Goal: Task Accomplishment & Management: Use online tool/utility

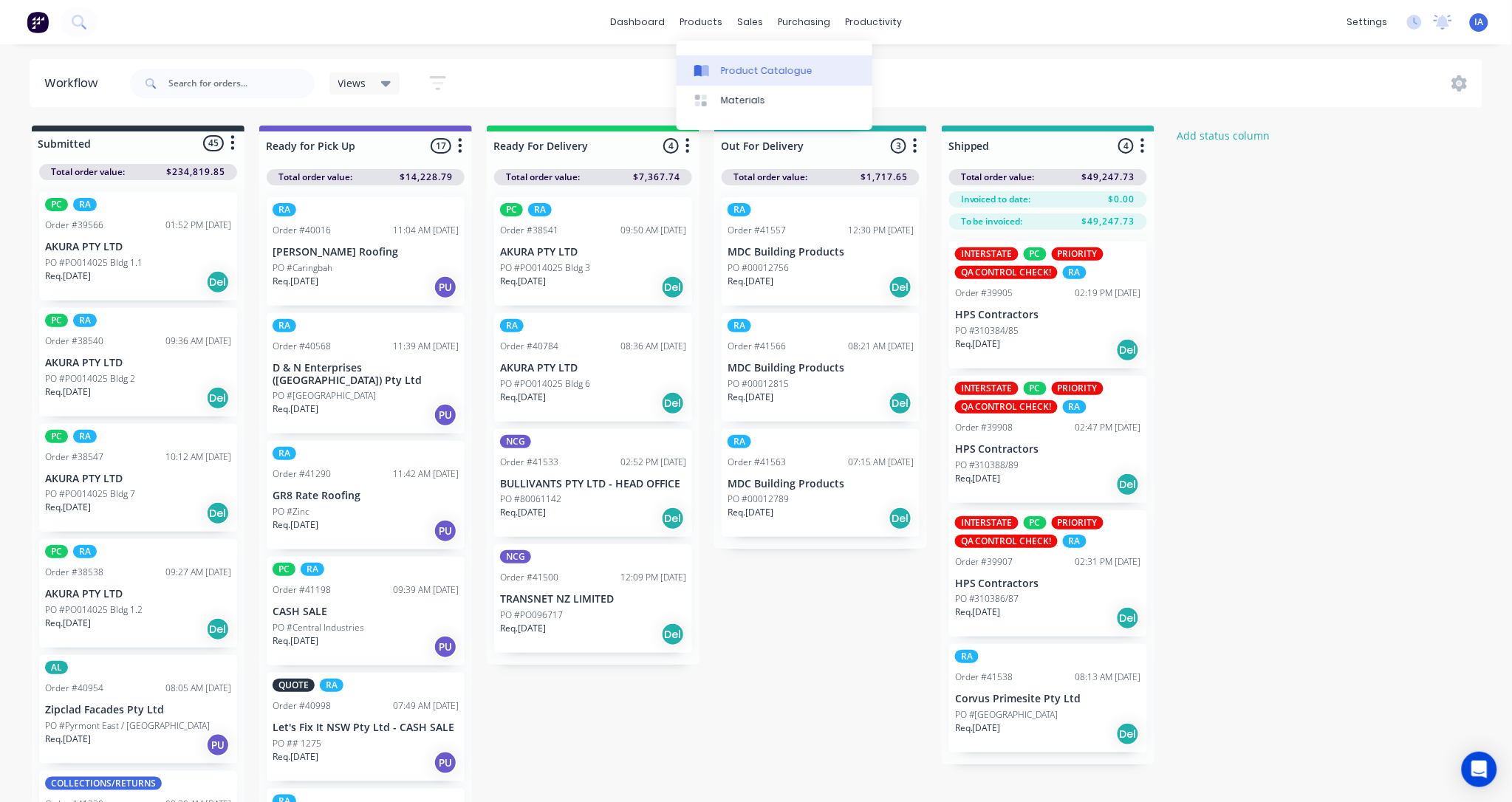
click at [759, 74] on div "Product Catalogue" at bounding box center [766, 71] width 92 height 14
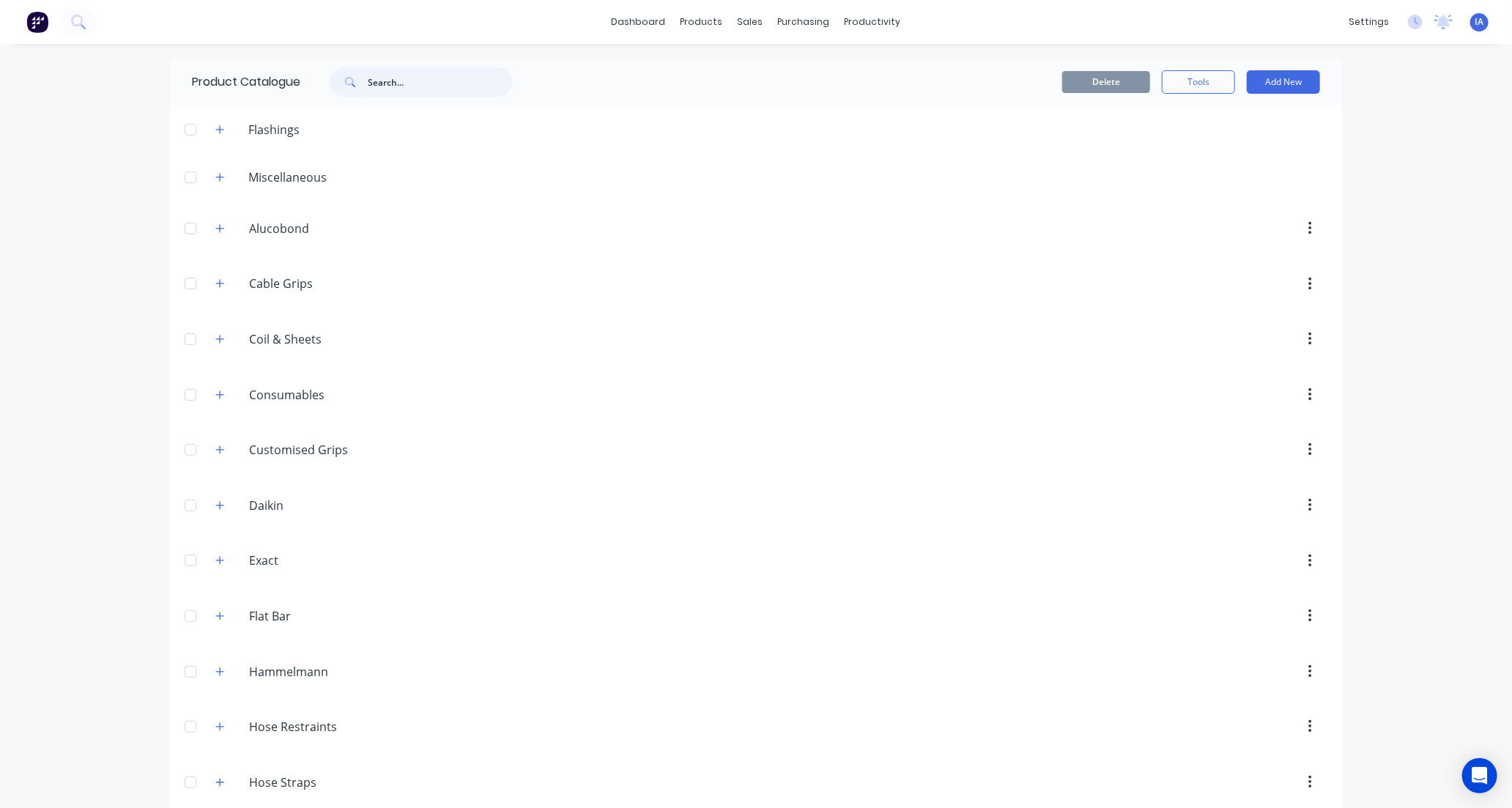
click at [386, 80] on input "text" at bounding box center [440, 82] width 145 height 29
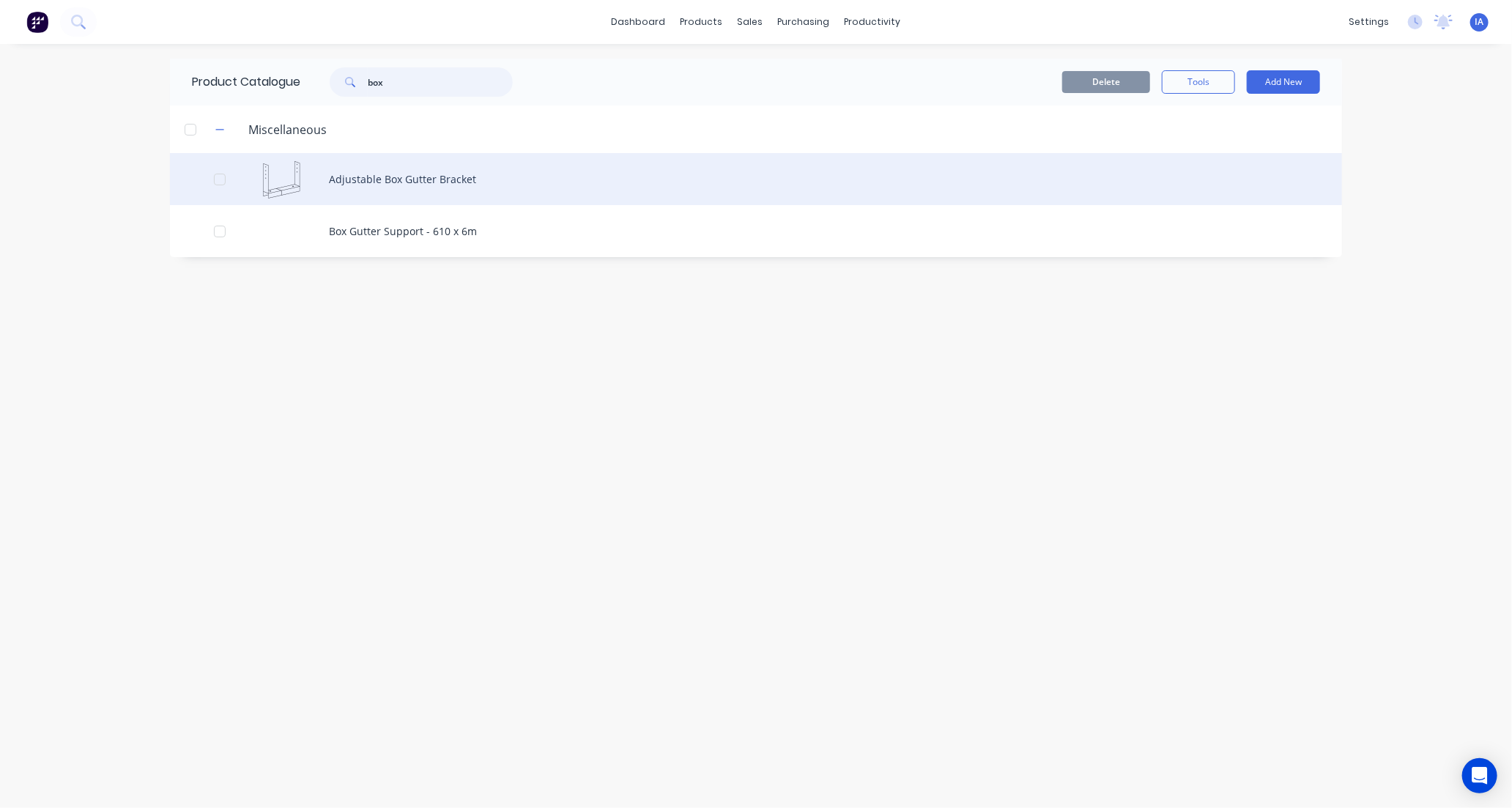
type input "box"
click at [492, 188] on div "Adjustable Box Gutter Bracket" at bounding box center [756, 179] width 1172 height 52
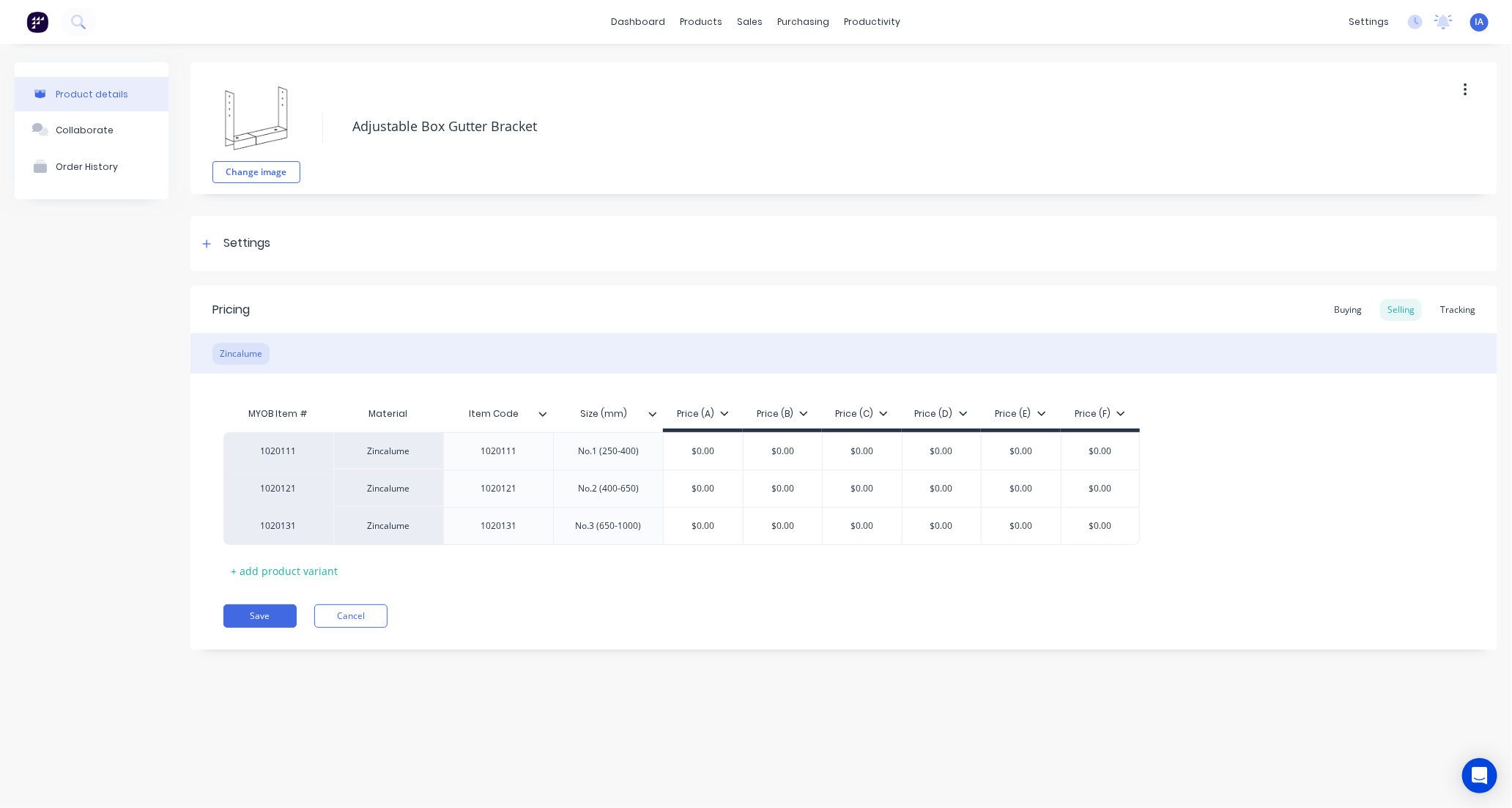
type textarea "x"
click at [1466, 311] on div "Tracking" at bounding box center [1457, 310] width 49 height 22
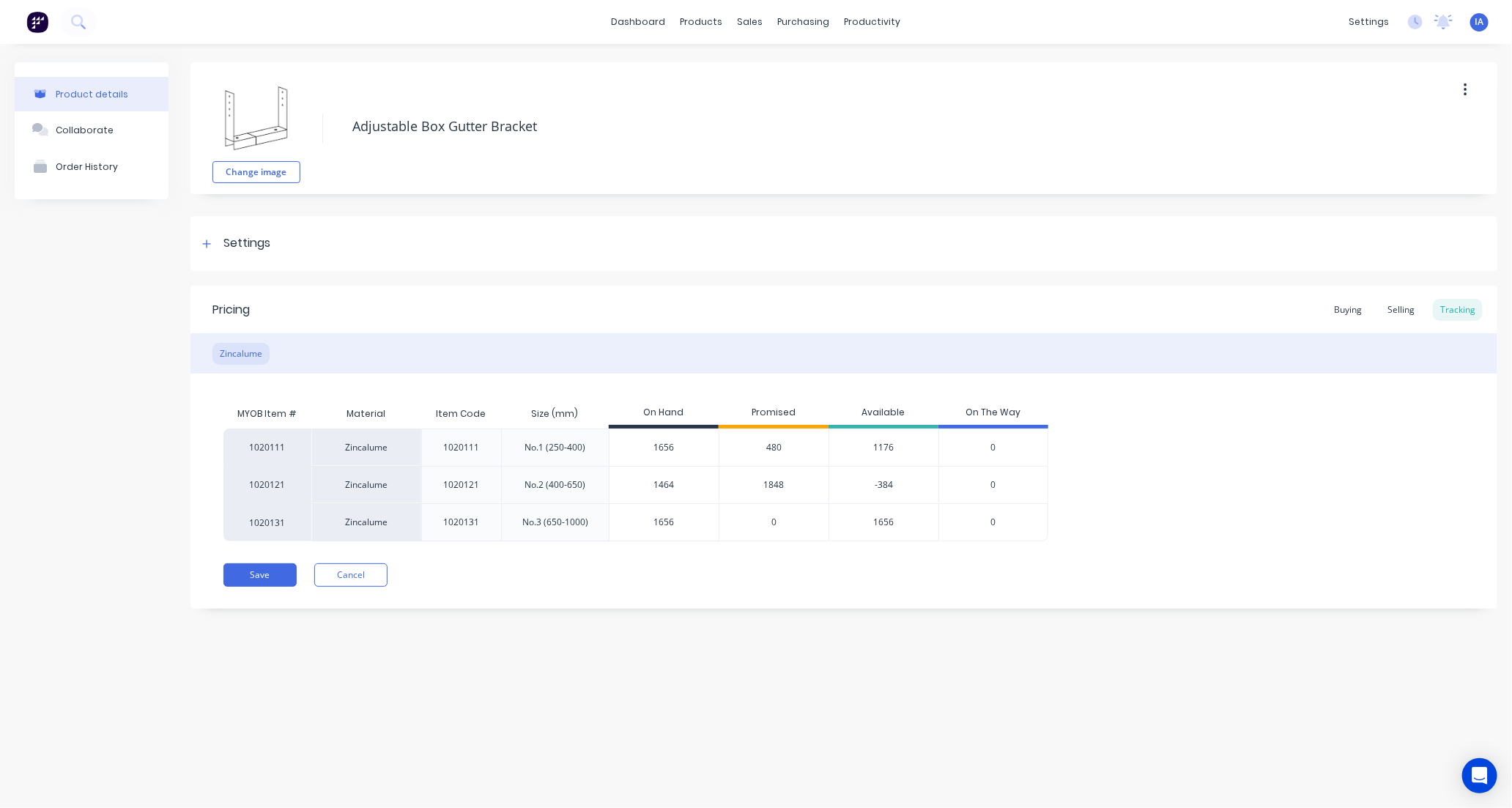
click at [648, 480] on input "1464" at bounding box center [664, 485] width 109 height 14
type input "64"
type textarea "x"
type input "2064"
type textarea "x"
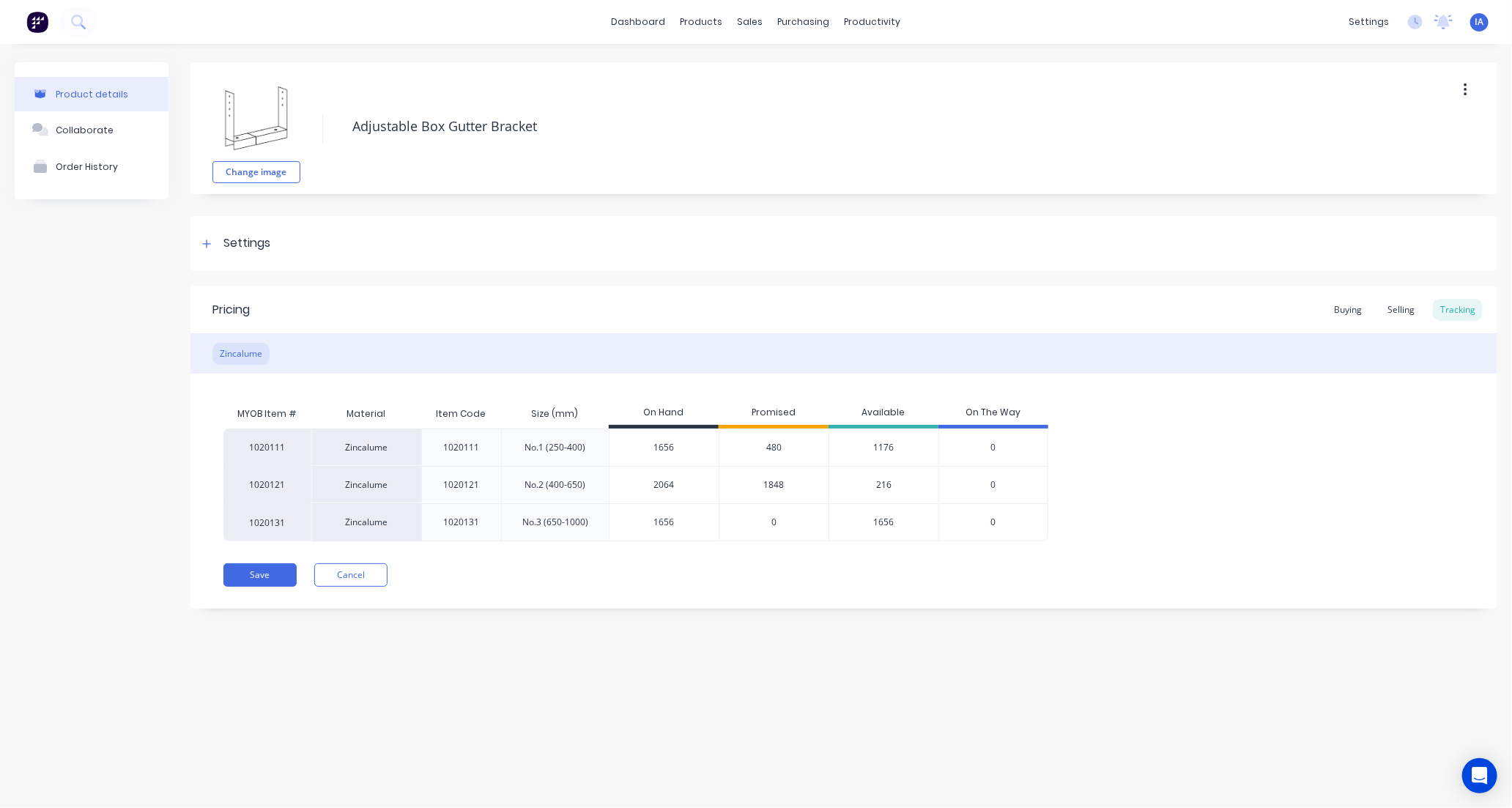
click at [895, 717] on div "Product details Collaborate Order History Change image Adjustable Box Gutter Br…" at bounding box center [756, 410] width 1512 height 734
click at [637, 487] on input "2064" at bounding box center [664, 485] width 109 height 14
type input "4"
type textarea "x"
type input "1"
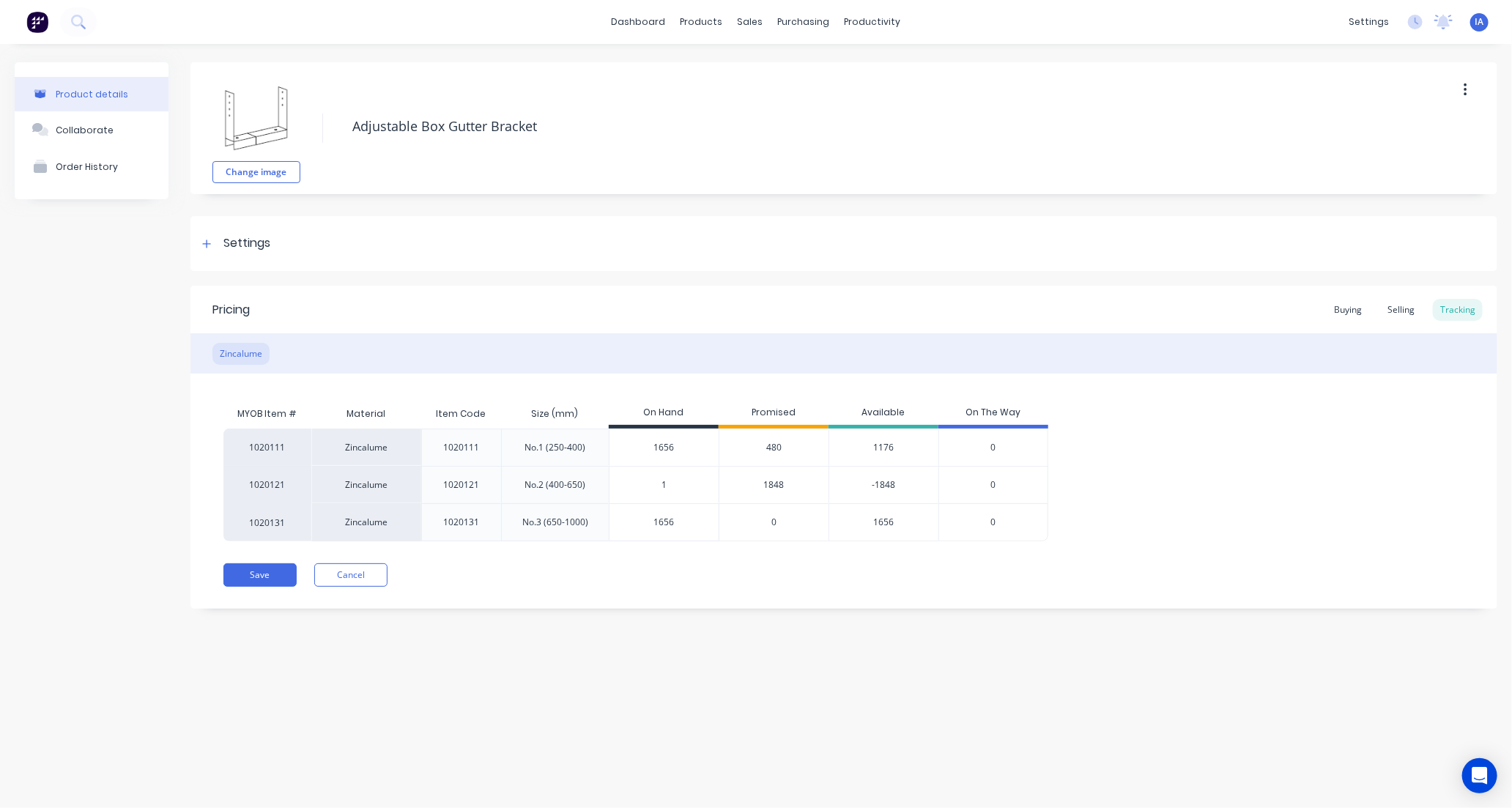
type textarea "x"
type input "1968"
type textarea "x"
type input "1968"
click at [961, 704] on div "Product details Collaborate Order History Change image Adjustable Box Gutter Br…" at bounding box center [756, 410] width 1512 height 734
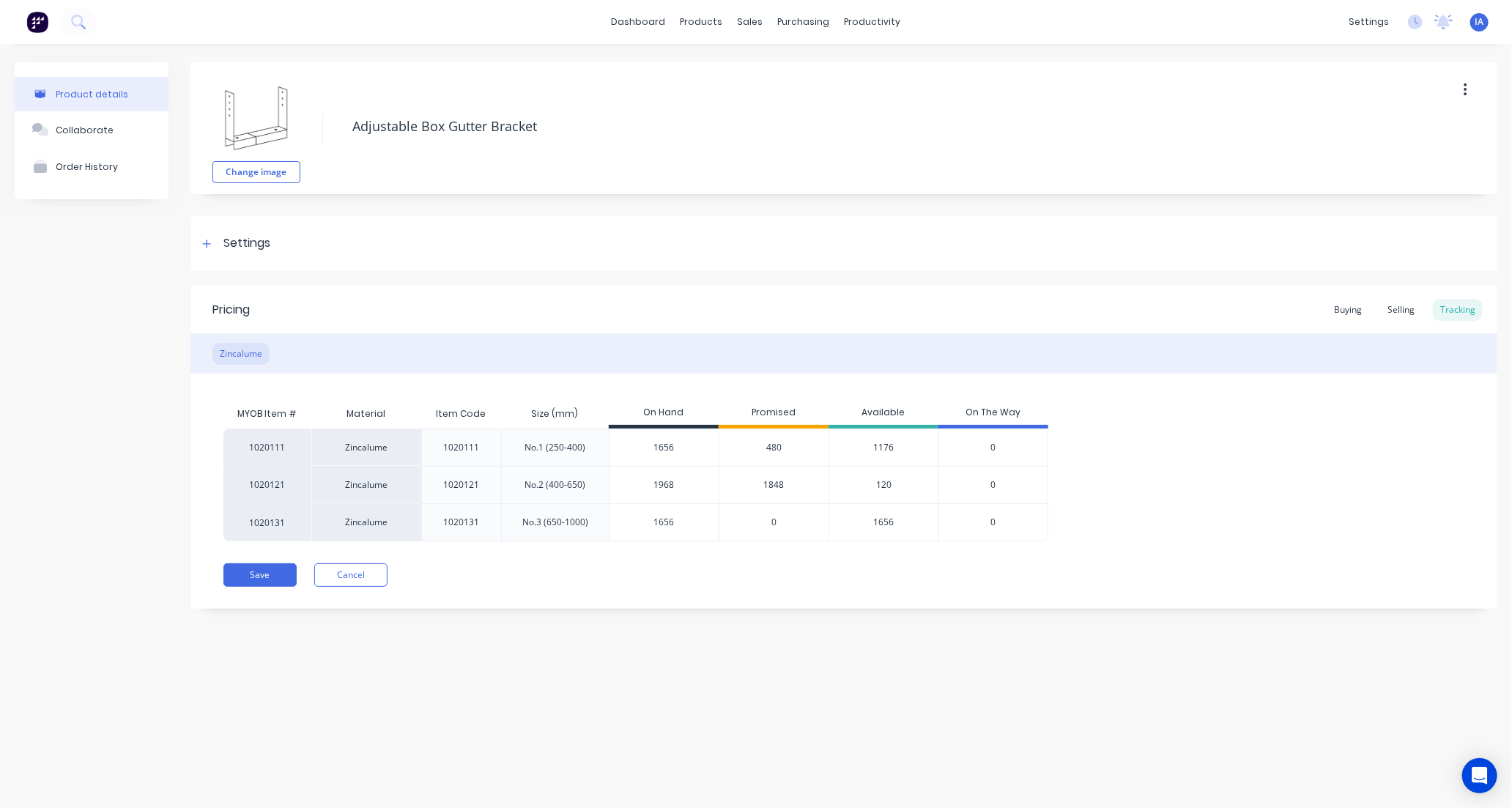
click at [914, 719] on div "Product details Collaborate Order History Change image Adjustable Box Gutter Br…" at bounding box center [756, 410] width 1512 height 734
click at [267, 576] on button "Save" at bounding box center [260, 575] width 74 height 23
type textarea "x"
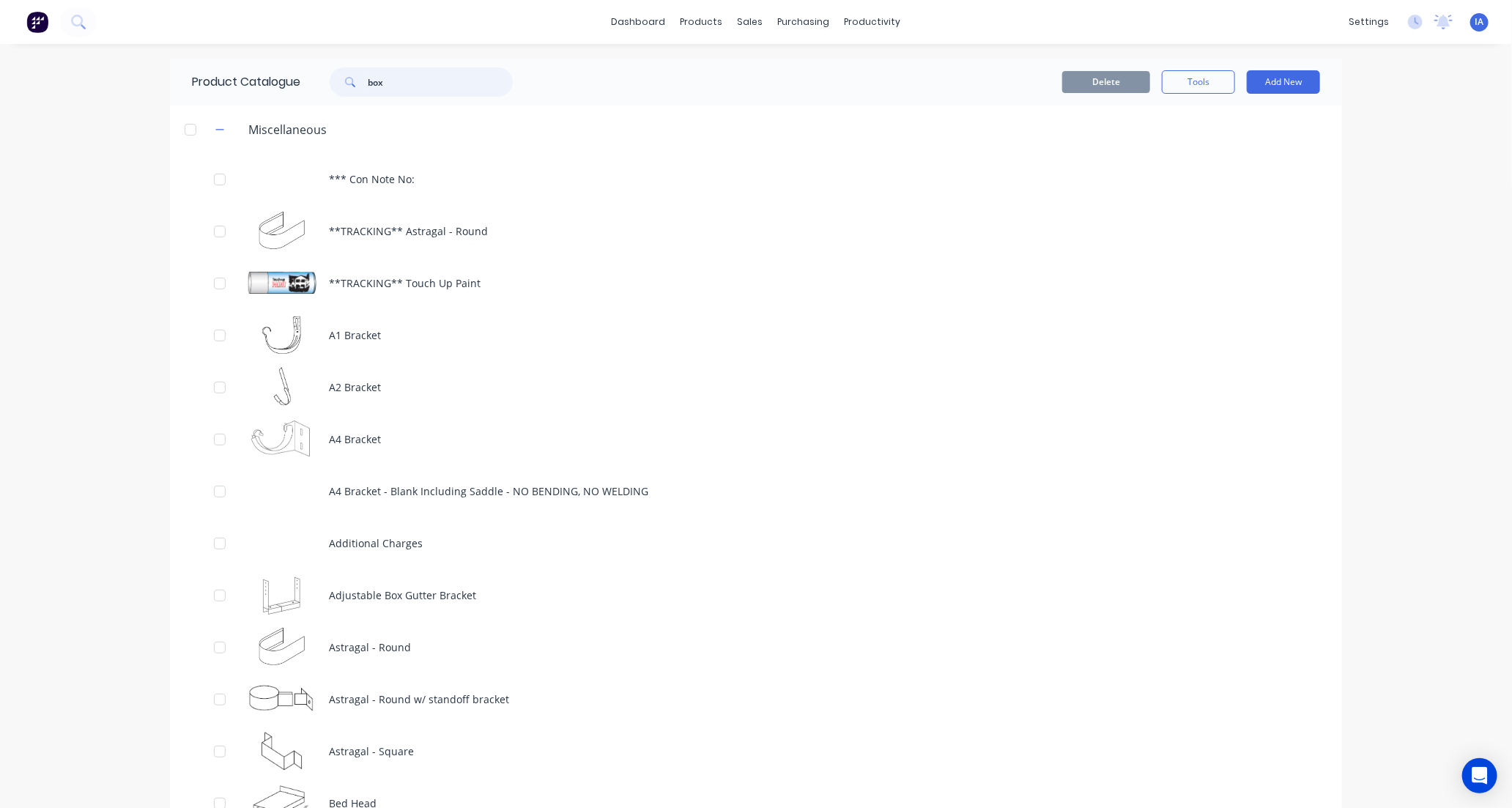
click at [450, 81] on input "box" at bounding box center [440, 82] width 145 height 29
type input "b"
